Goal: Find specific page/section: Find specific page/section

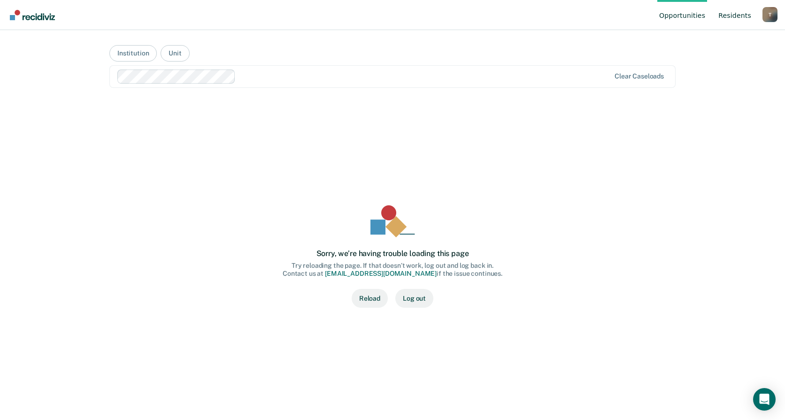
click at [728, 15] on link "Resident s" at bounding box center [735, 15] width 37 height 30
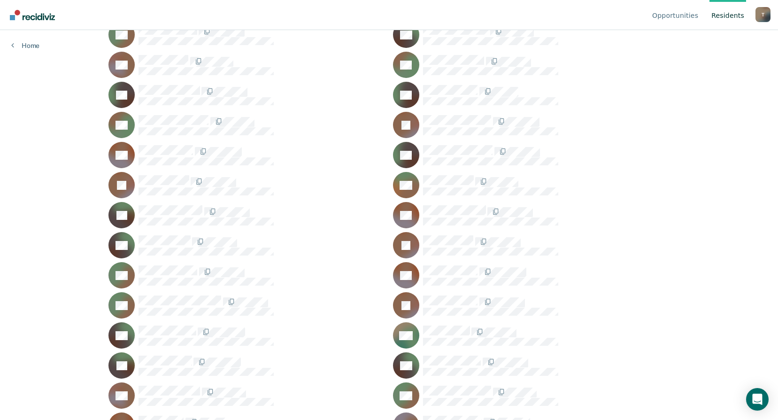
scroll to position [2214, 0]
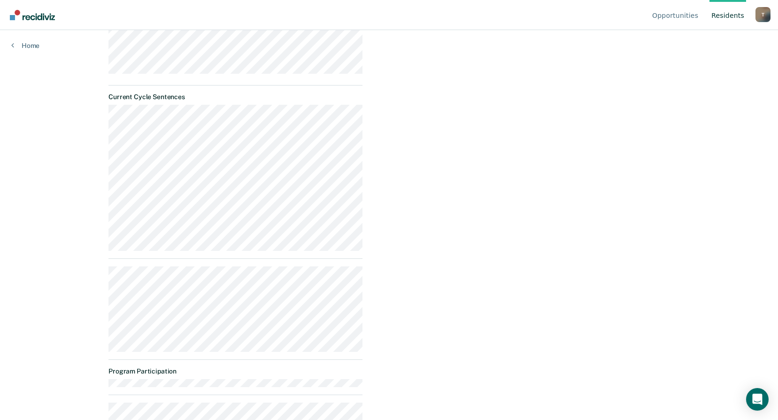
scroll to position [326, 0]
